Goal: Task Accomplishment & Management: Complete application form

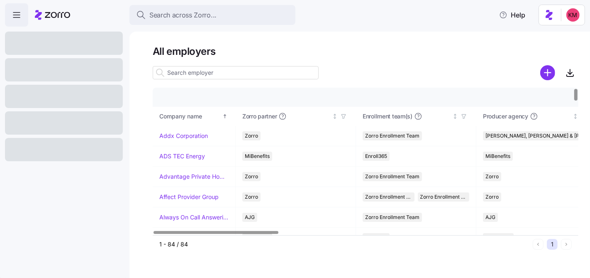
click at [244, 71] on input at bounding box center [236, 72] width 166 height 13
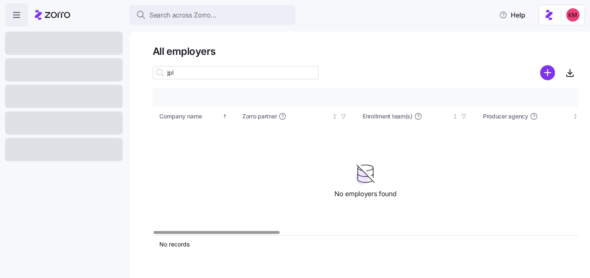
type input "jpl"
click at [63, 78] on div at bounding box center [64, 69] width 118 height 23
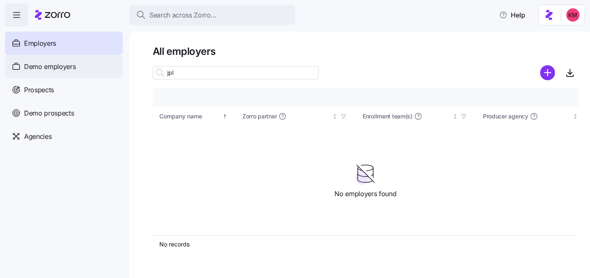
click at [64, 72] on div "Demo employers" at bounding box center [64, 66] width 118 height 23
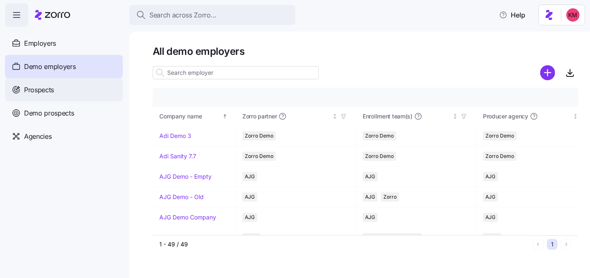
click at [43, 86] on span "Prospects" at bounding box center [39, 90] width 30 height 10
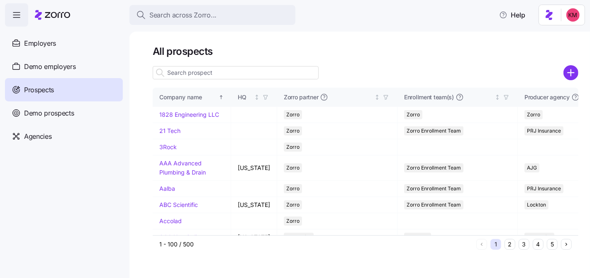
click at [222, 76] on input at bounding box center [236, 72] width 166 height 13
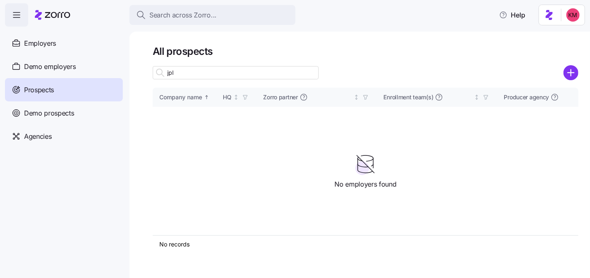
type input "jpl"
click at [573, 64] on div at bounding box center [571, 72] width 15 height 17
drag, startPoint x: 572, startPoint y: 68, endPoint x: 520, endPoint y: 4, distance: 82.5
click at [572, 68] on circle "add icon" at bounding box center [571, 73] width 14 height 14
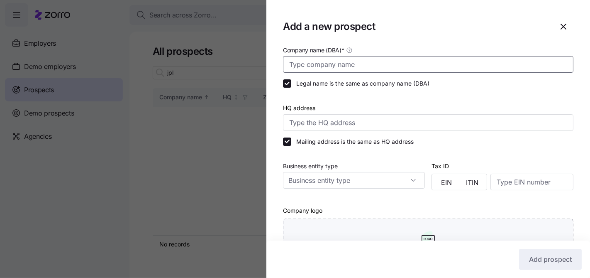
click at [353, 68] on input "Company name (DBA) *" at bounding box center [428, 64] width 291 height 17
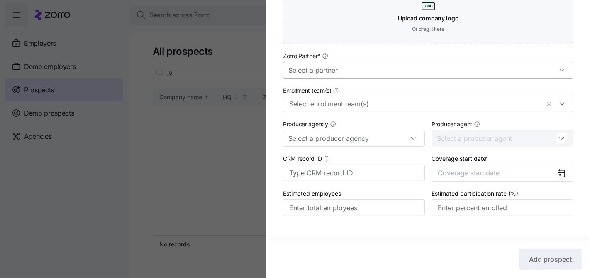
scroll to position [227, 0]
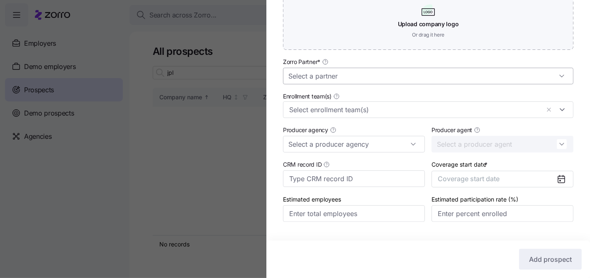
type input "JPL"
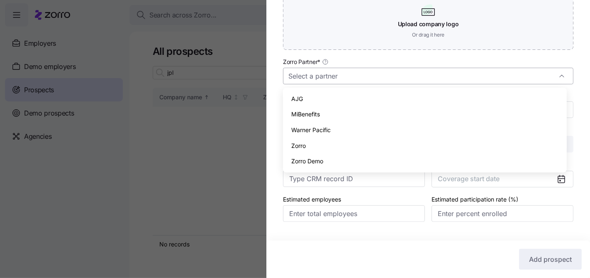
click at [364, 73] on input "Zorro Partner *" at bounding box center [428, 76] width 291 height 17
click at [336, 137] on div "Warner Pacific" at bounding box center [424, 130] width 277 height 16
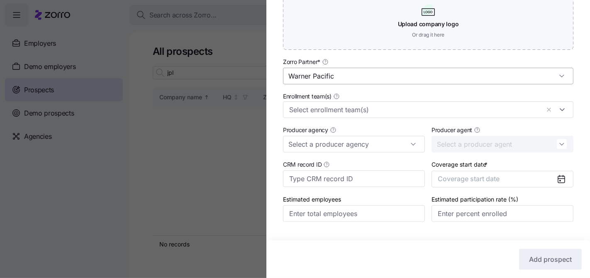
drag, startPoint x: 323, startPoint y: 69, endPoint x: 322, endPoint y: 73, distance: 4.2
click at [323, 69] on input "Warner Pacific" at bounding box center [428, 76] width 291 height 17
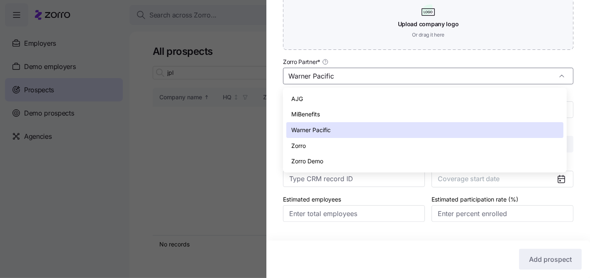
click at [331, 144] on div "Zorro" at bounding box center [424, 146] width 277 height 16
type input "Zorro"
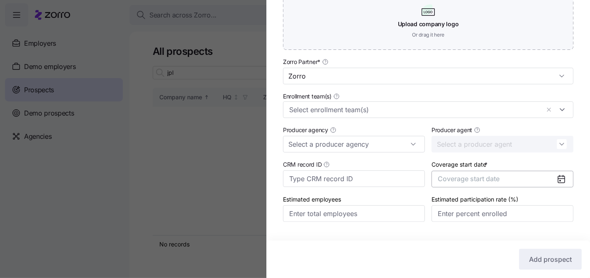
click at [449, 178] on span "Coverage start date" at bounding box center [469, 178] width 62 height 8
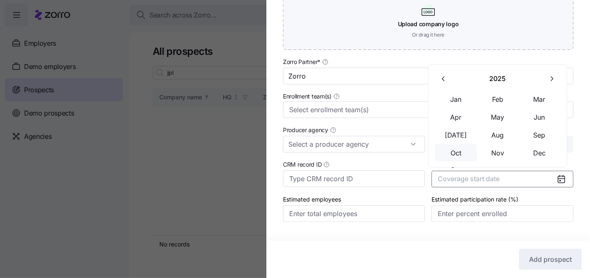
click at [461, 154] on button "Oct" at bounding box center [456, 152] width 42 height 17
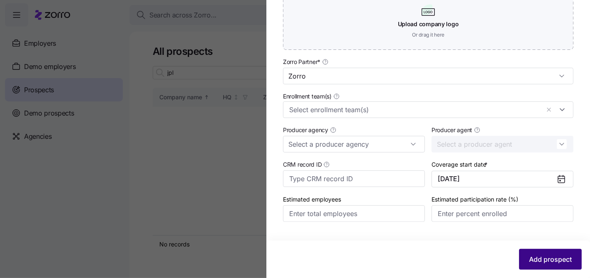
click at [537, 256] on span "Add prospect" at bounding box center [550, 259] width 43 height 10
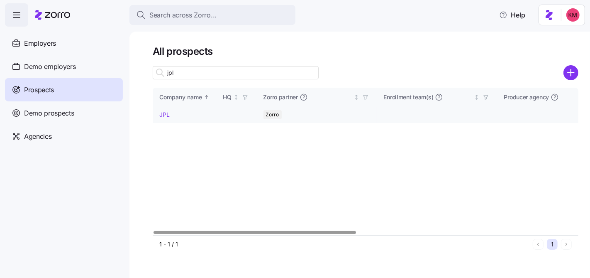
click at [169, 117] on link "JPL" at bounding box center [164, 114] width 10 height 7
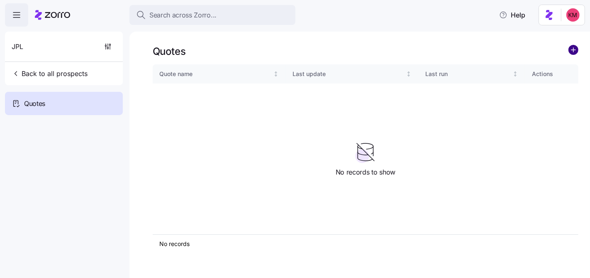
click at [577, 49] on circle "add icon" at bounding box center [573, 49] width 9 height 9
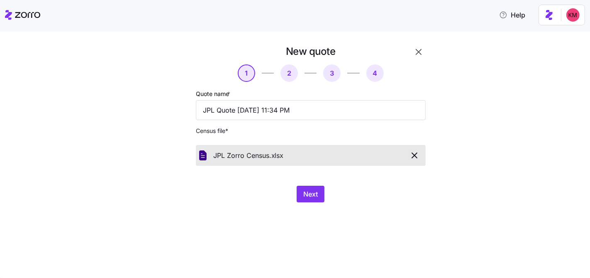
click at [159, 144] on div at bounding box center [168, 124] width 47 height 164
click at [291, 194] on div "Next" at bounding box center [311, 194] width 230 height 17
click at [298, 193] on button "Next" at bounding box center [311, 194] width 28 height 17
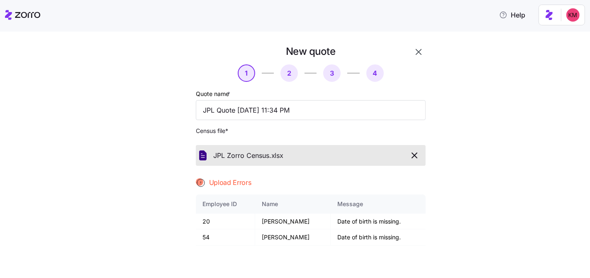
click at [414, 157] on icon "button" at bounding box center [415, 155] width 10 height 10
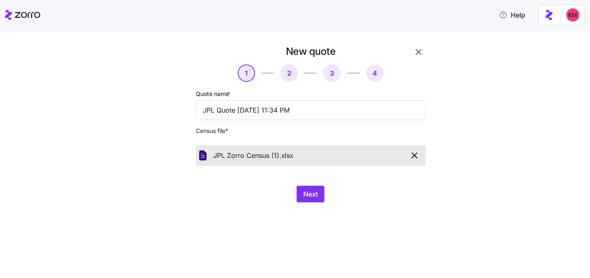
drag, startPoint x: 452, startPoint y: 180, endPoint x: 442, endPoint y: 181, distance: 9.7
click at [451, 180] on div "New quote 1 2 3 4 Quote name * JPL Quote 08/11/2025 11:34 PM Census file * JPL …" at bounding box center [300, 128] width 555 height 167
click at [307, 186] on button "Next" at bounding box center [311, 194] width 28 height 17
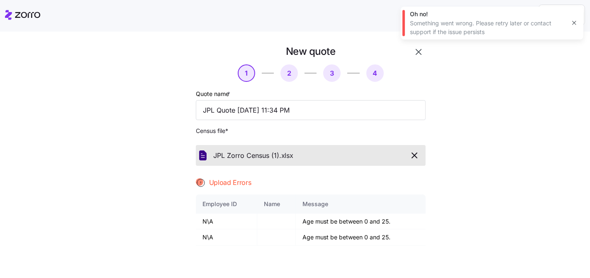
click at [412, 158] on icon "button" at bounding box center [415, 155] width 10 height 10
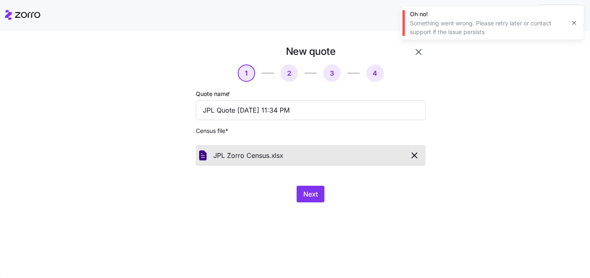
drag, startPoint x: 440, startPoint y: 175, endPoint x: 417, endPoint y: 180, distance: 23.4
click at [437, 176] on div "New quote 1 2 3 4 Quote name * JPL Quote 08/11/2025 11:34 PM Census file * JPL …" at bounding box center [301, 128] width 291 height 167
drag, startPoint x: 299, startPoint y: 190, endPoint x: 303, endPoint y: 190, distance: 4.6
click at [299, 190] on button "Next" at bounding box center [311, 194] width 28 height 17
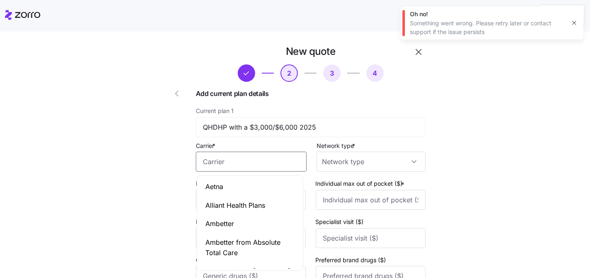
click at [279, 162] on input "Carrier *" at bounding box center [251, 161] width 111 height 20
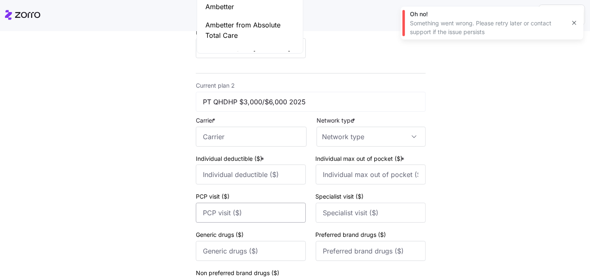
scroll to position [409, 0]
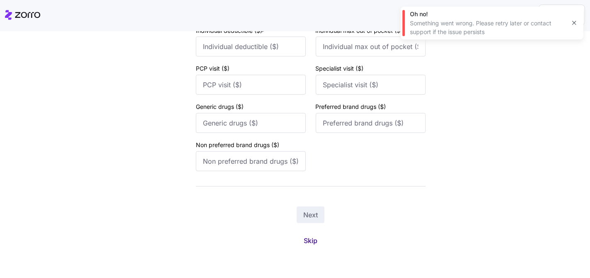
click at [313, 239] on span "Skip" at bounding box center [311, 240] width 14 height 10
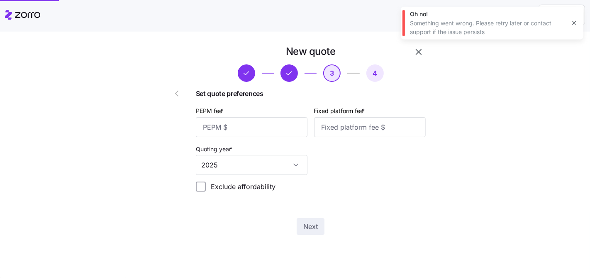
scroll to position [0, 0]
click at [580, 22] on div "Oh no! Something went wrong. Please retry later or contact support if the issue…" at bounding box center [492, 23] width 183 height 33
click at [577, 23] on icon "button" at bounding box center [574, 23] width 7 height 7
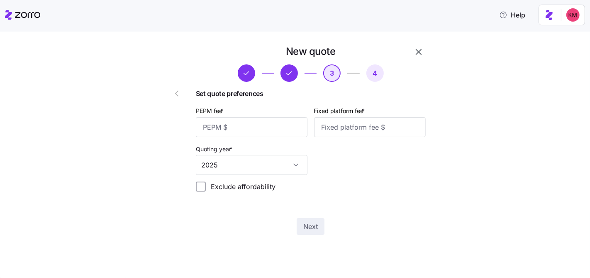
click at [425, 56] on button "button" at bounding box center [419, 52] width 14 height 14
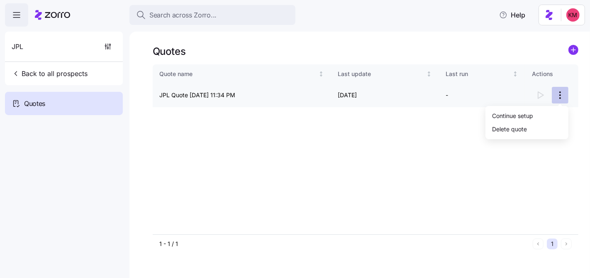
click at [558, 95] on html "Search across Zorro... Help JPL Back to all prospects Quotes Quotes Quote name …" at bounding box center [295, 178] width 590 height 356
click at [515, 119] on div "Continue setup" at bounding box center [512, 115] width 41 height 9
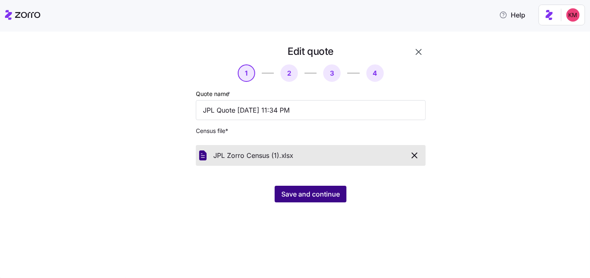
click at [328, 189] on span "Save and continue" at bounding box center [310, 194] width 59 height 10
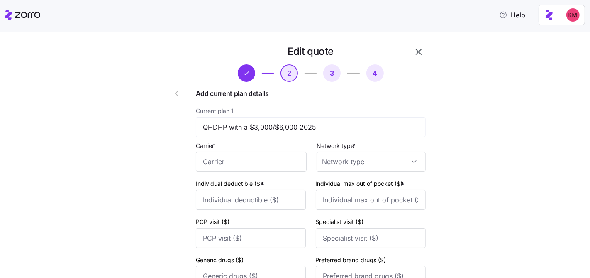
type input "Highmark"
type input "1000"
type input "6350"
type input "Highmark"
type input "1000"
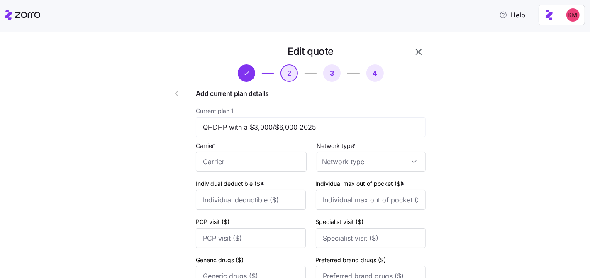
type input "6350"
type input "PPO"
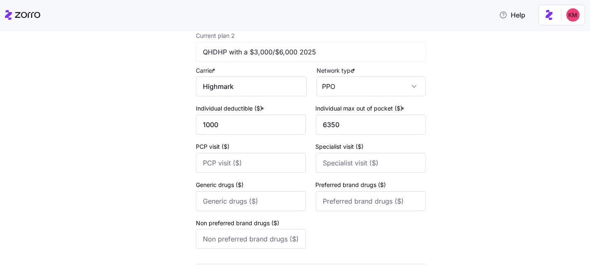
scroll to position [369, 0]
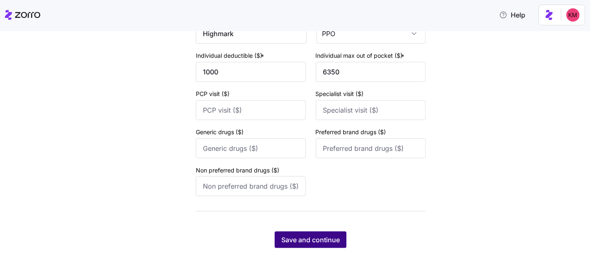
click at [319, 245] on button "Save and continue" at bounding box center [311, 239] width 72 height 17
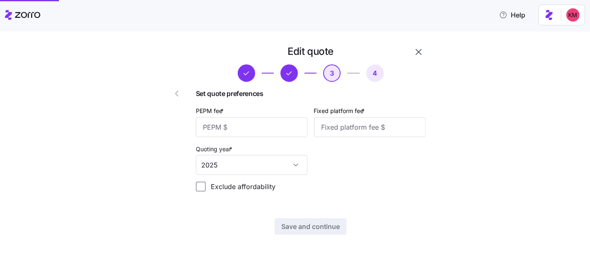
scroll to position [0, 0]
click at [259, 125] on input "PEPM fee *" at bounding box center [252, 127] width 112 height 20
type input "50"
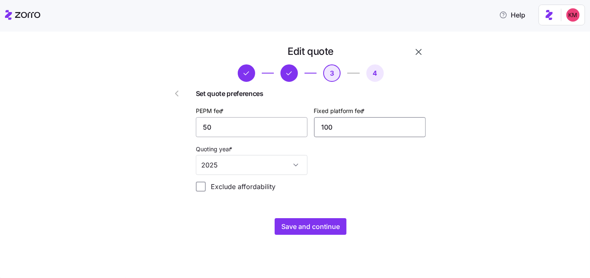
type input "100"
click at [300, 228] on span "Save and continue" at bounding box center [310, 226] width 59 height 10
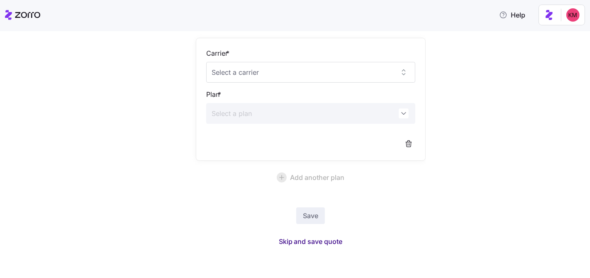
click at [311, 235] on button "Skip and save quote" at bounding box center [310, 241] width 77 height 15
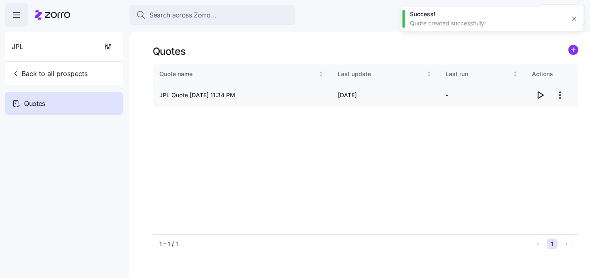
click at [543, 93] on icon "button" at bounding box center [540, 95] width 10 height 10
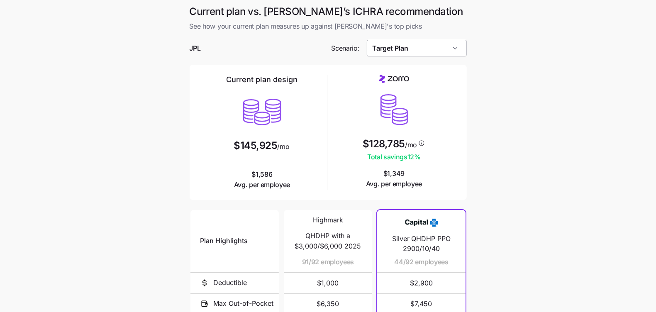
click at [429, 50] on input "Target Plan" at bounding box center [417, 48] width 100 height 17
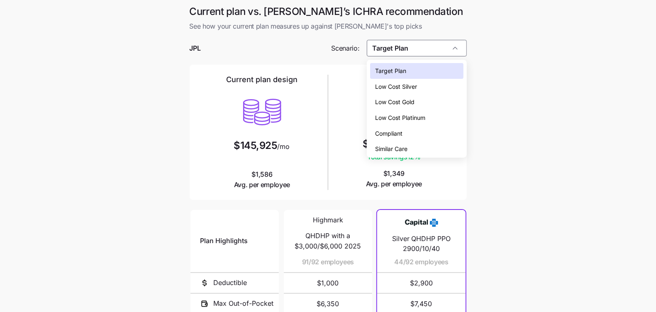
click at [424, 101] on div "Low Cost Gold" at bounding box center [416, 102] width 93 height 16
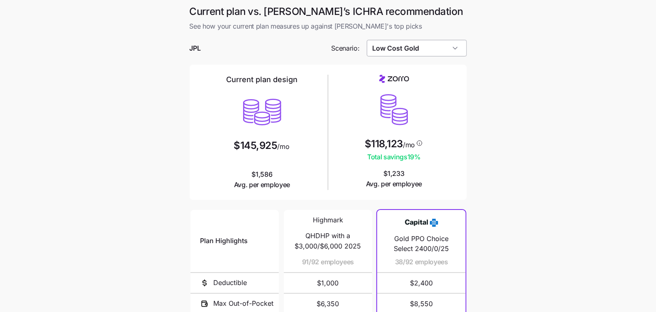
click at [420, 51] on input "Low Cost Gold" at bounding box center [417, 48] width 100 height 17
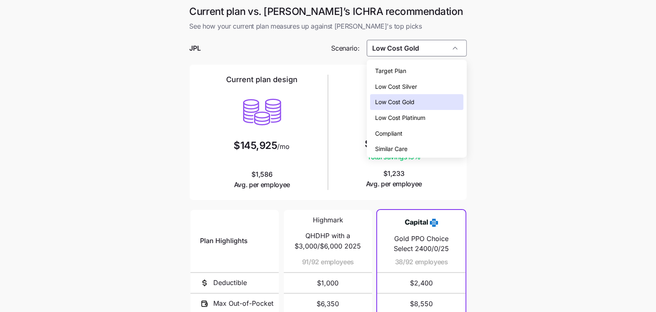
click at [420, 117] on span "Low Cost Platinum" at bounding box center [400, 117] width 50 height 9
type input "Low Cost Platinum"
